Goal: Find contact information: Find contact information

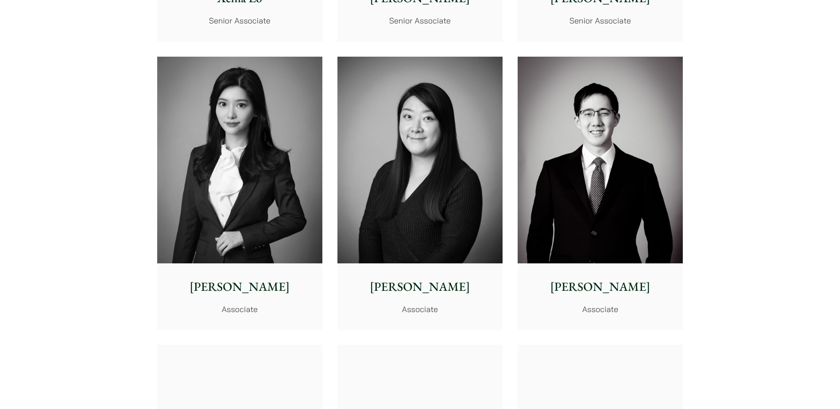
scroll to position [2567, 0]
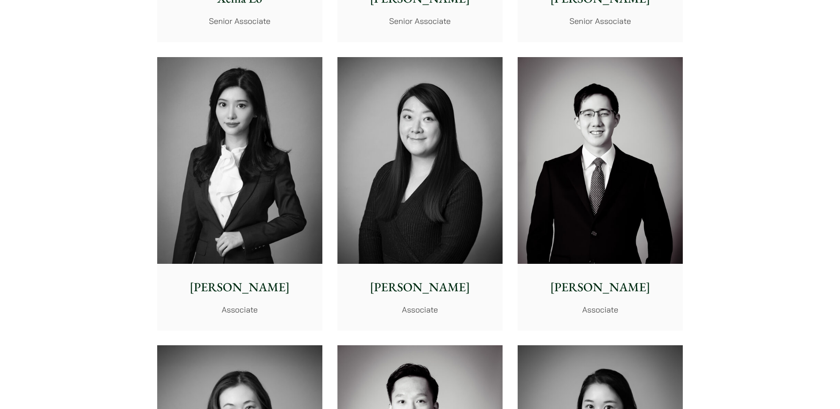
click at [250, 288] on p "[PERSON_NAME]" at bounding box center [239, 287] width 151 height 19
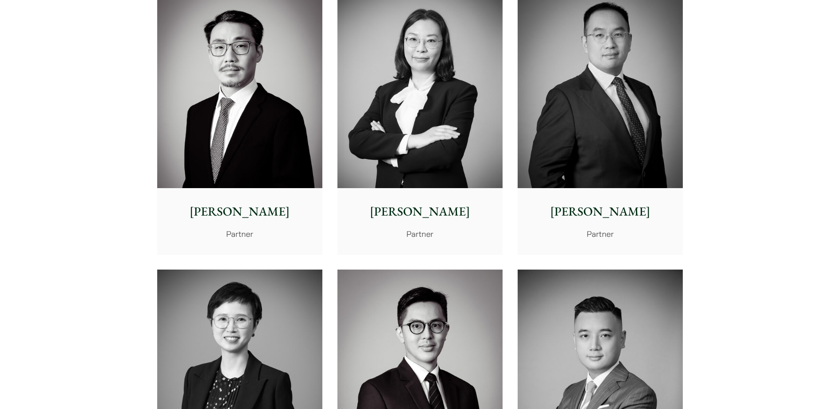
scroll to position [1416, 0]
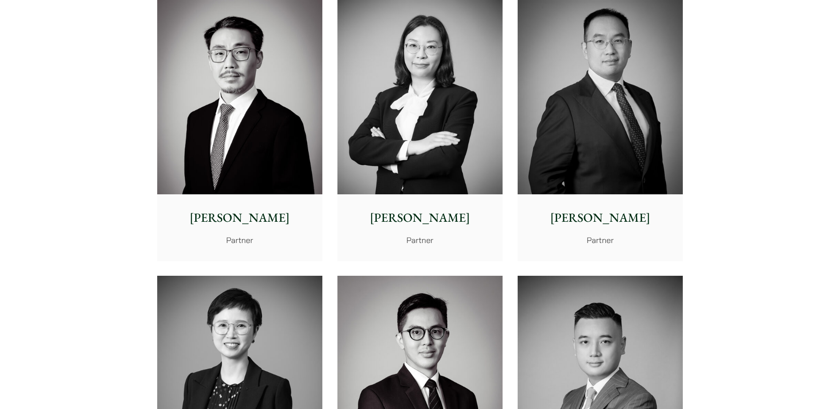
click at [588, 219] on p "[PERSON_NAME]" at bounding box center [599, 217] width 151 height 19
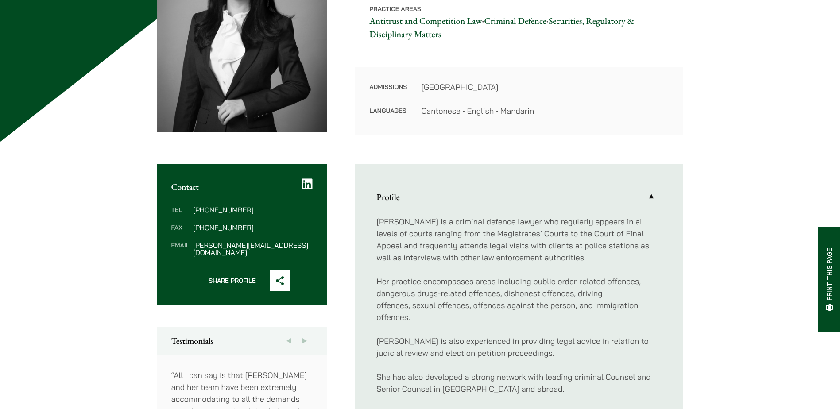
scroll to position [177, 0]
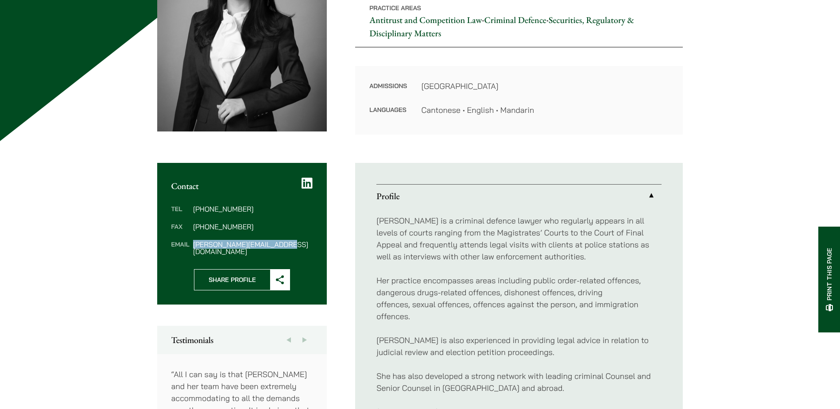
drag, startPoint x: 299, startPoint y: 245, endPoint x: 191, endPoint y: 244, distance: 108.0
click at [191, 244] on dl "Tel (852) 2230 2842 Fax (852) 2845 1637 Email florence.yan@haldanes.com" at bounding box center [242, 230] width 142 height 50
copy dd "florence.yan@haldanes.com"
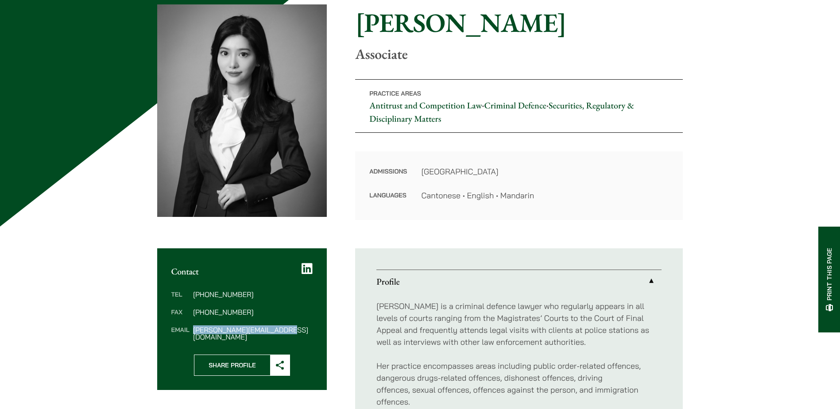
scroll to position [0, 0]
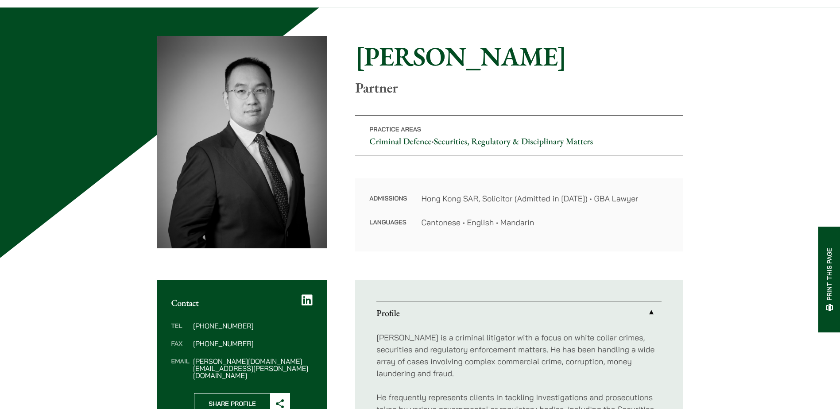
scroll to position [177, 0]
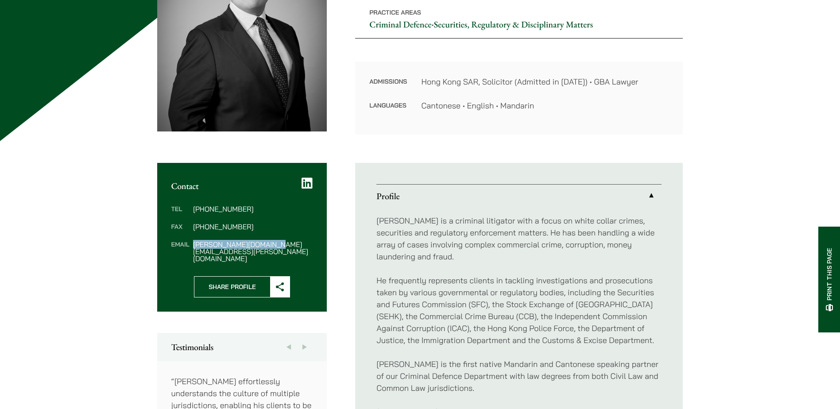
drag, startPoint x: 304, startPoint y: 245, endPoint x: 190, endPoint y: 247, distance: 114.2
click at [190, 247] on dl "Tel [PHONE_NUMBER] Fax [PHONE_NUMBER] Email [PERSON_NAME][DOMAIN_NAME][EMAIL_AD…" at bounding box center [242, 233] width 142 height 57
copy dl "[PERSON_NAME][DOMAIN_NAME][EMAIL_ADDRESS][PERSON_NAME][DOMAIN_NAME]"
